Goal: Navigation & Orientation: Find specific page/section

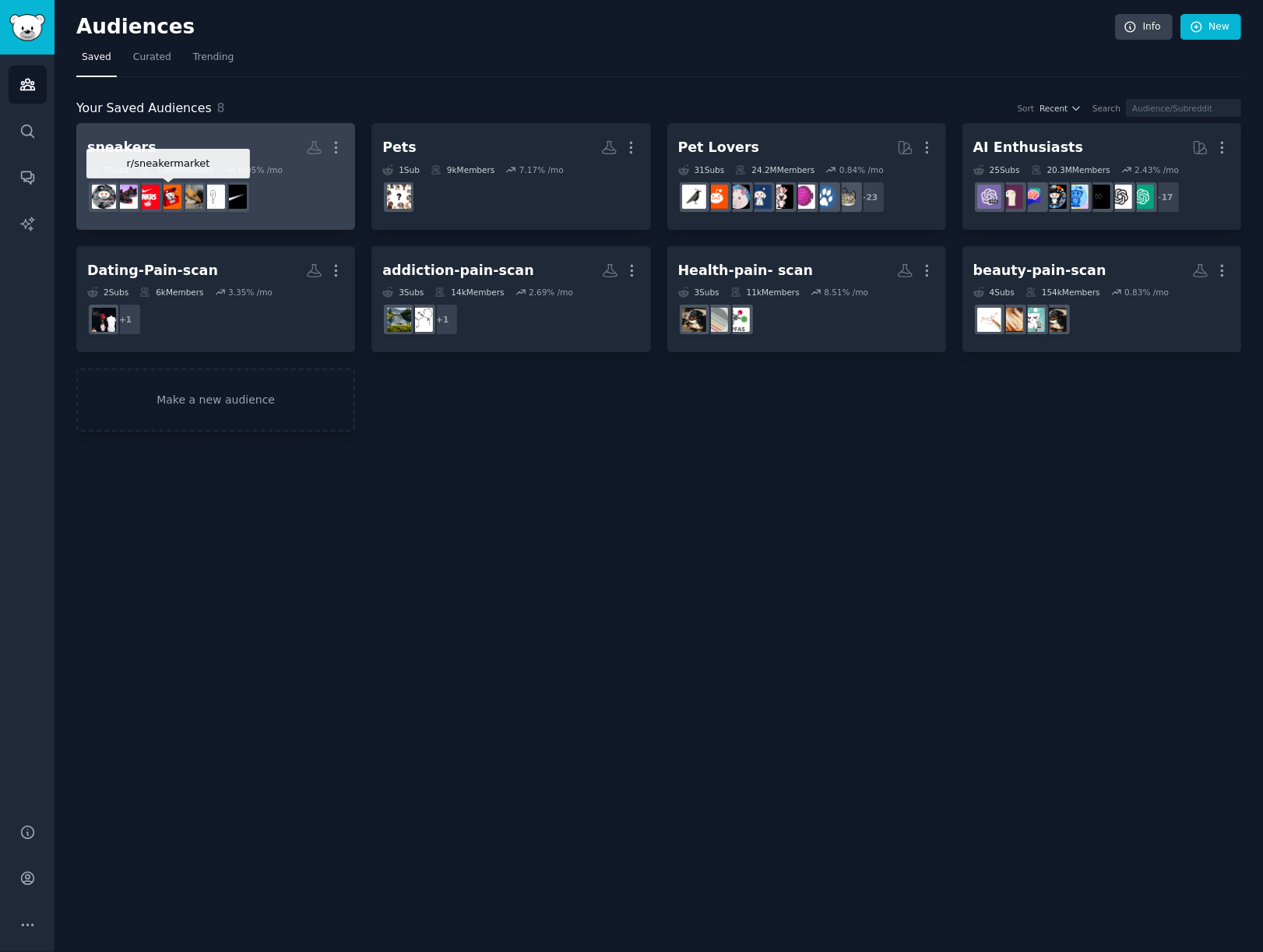
click at [163, 181] on div at bounding box center [147, 197] width 32 height 32
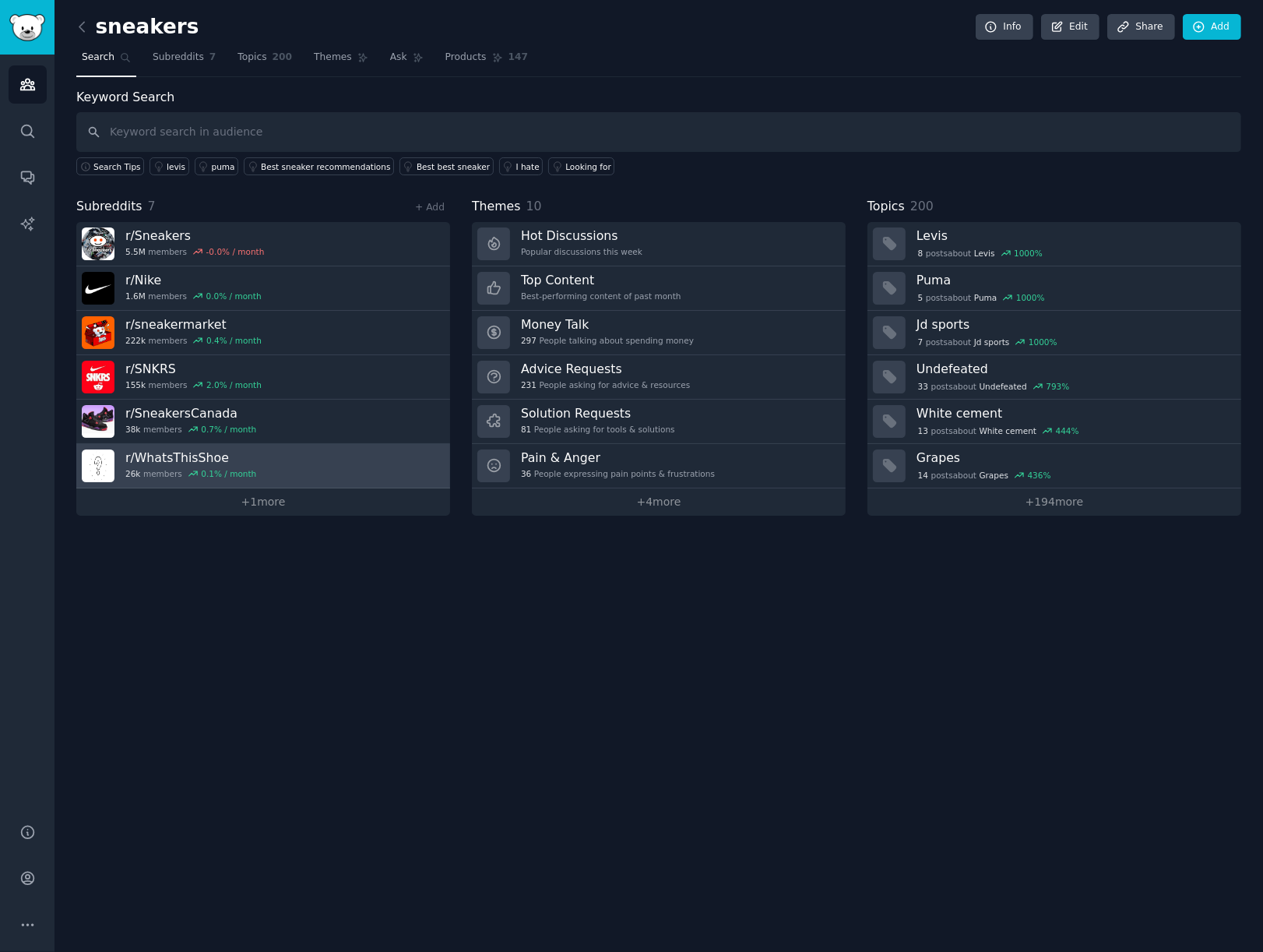
click at [171, 449] on h3 "r/ WhatsThisShoe" at bounding box center [191, 457] width 131 height 17
